Goal: Transaction & Acquisition: Register for event/course

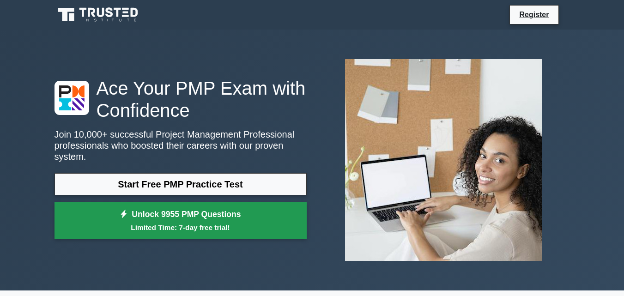
click at [156, 209] on link "Unlock 9955 PMP Questions Limited Time: 7-day free trial!" at bounding box center [181, 220] width 252 height 37
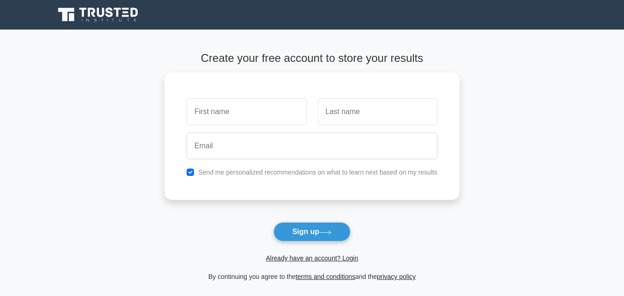
drag, startPoint x: 0, startPoint y: 0, endPoint x: 92, endPoint y: 91, distance: 129.0
click at [92, 91] on main "Create your free account to store your results Send me personalized recommendat…" at bounding box center [312, 167] width 624 height 275
click at [239, 109] on input "text" at bounding box center [247, 109] width 120 height 27
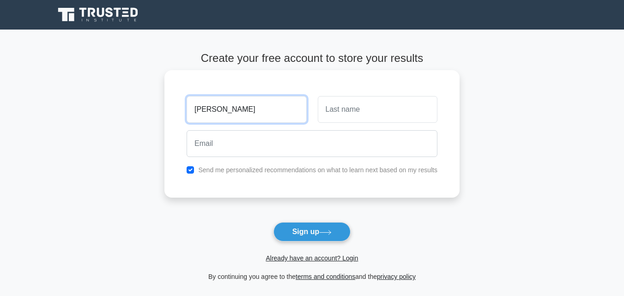
type input "[PERSON_NAME]"
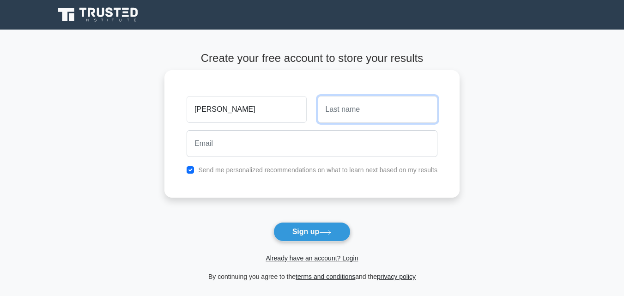
click at [394, 109] on input "text" at bounding box center [378, 109] width 120 height 27
type input "[PERSON_NAME]"
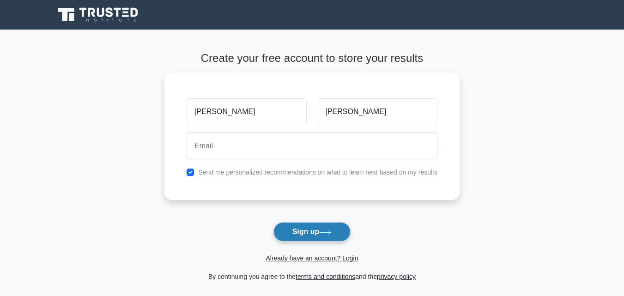
drag, startPoint x: 314, startPoint y: 235, endPoint x: 310, endPoint y: 231, distance: 5.6
click at [311, 231] on button "Sign up" at bounding box center [312, 231] width 78 height 19
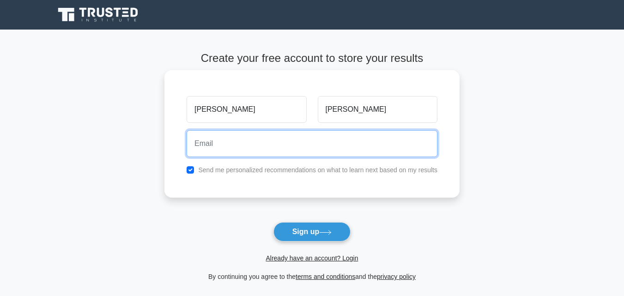
click at [343, 143] on input "email" at bounding box center [312, 143] width 251 height 27
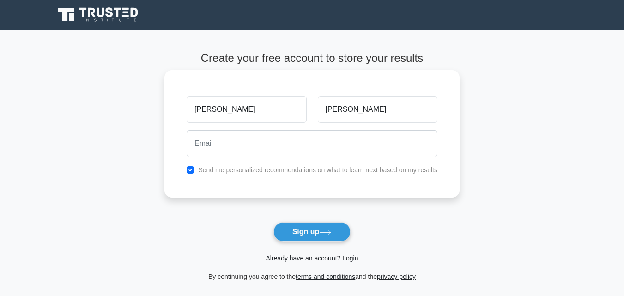
click at [380, 187] on div "[PERSON_NAME] A.B Send me personalized recommendations on what to learn next ba…" at bounding box center [311, 133] width 295 height 127
